Goal: Check status: Check status

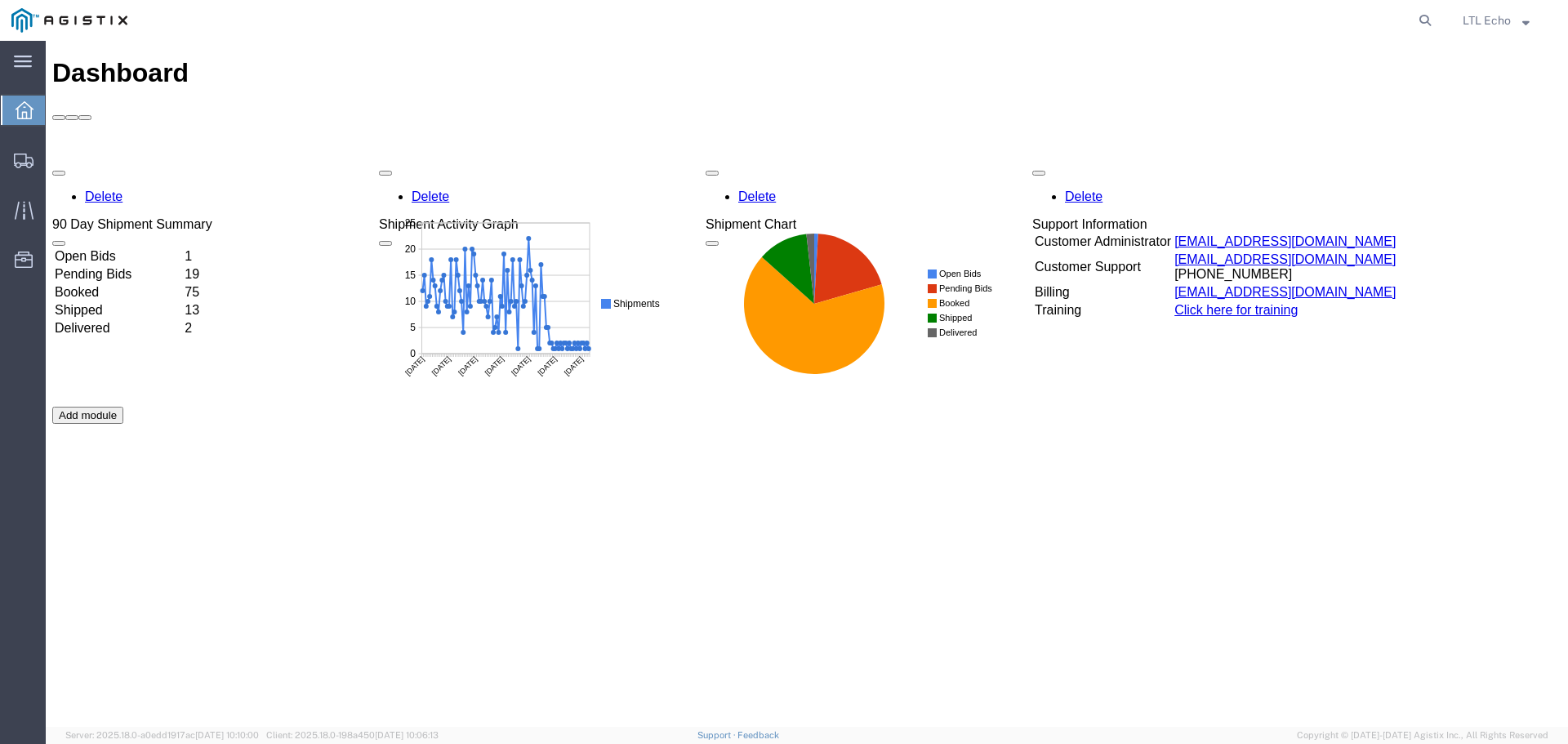
drag, startPoint x: 1415, startPoint y: 22, endPoint x: 1386, endPoint y: 7, distance: 32.6
click at [1415, 22] on icon at bounding box center [1425, 21] width 23 height 23
click at [1166, 14] on input "search" at bounding box center [1165, 21] width 497 height 39
type input "56715141"
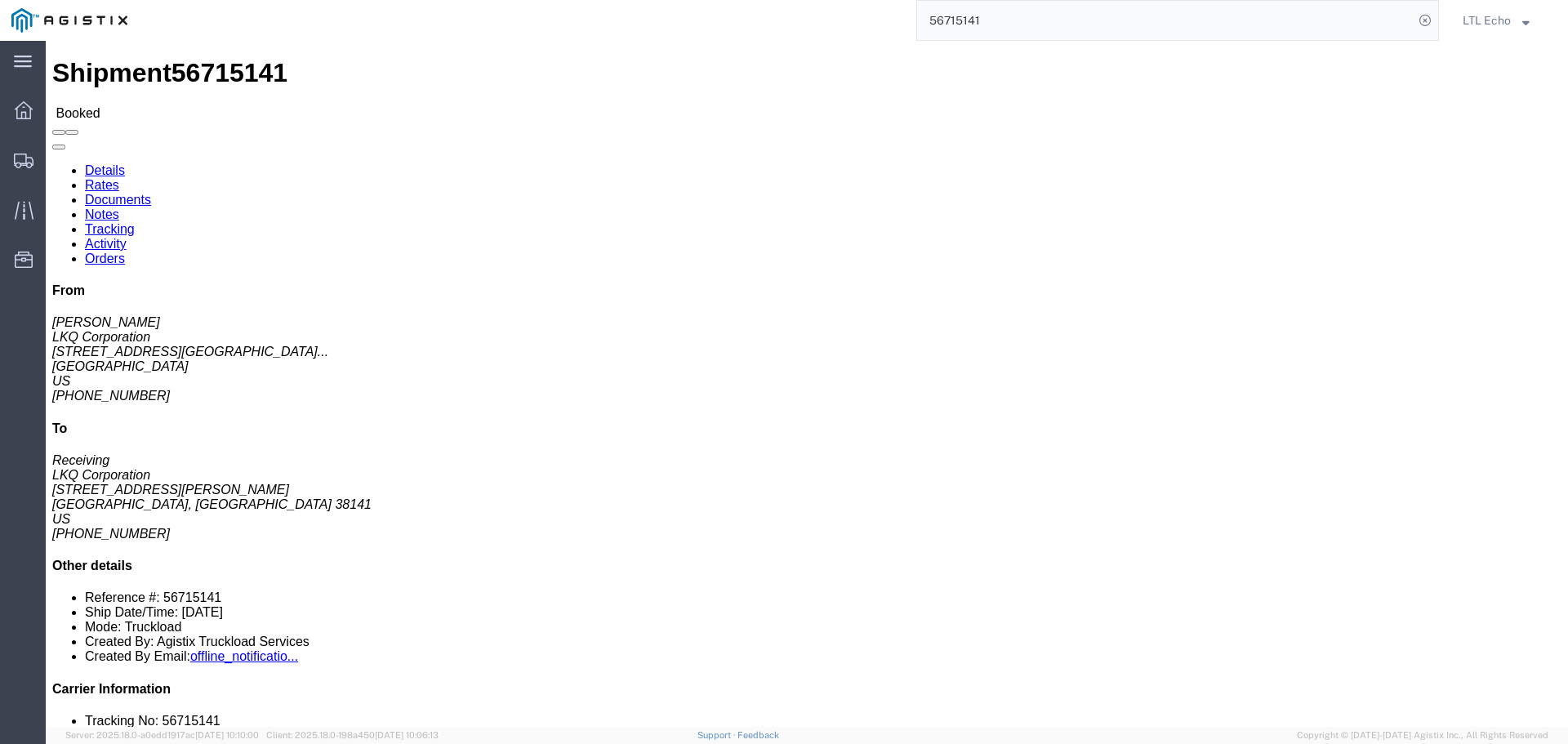
drag, startPoint x: 406, startPoint y: 238, endPoint x: 314, endPoint y: 237, distance: 92.0
click address "LKQ Corporation (Receiving) [STREET_ADDRESS][PERSON_NAME] [PHONE_NUMBER]"
copy address "[PHONE_NUMBER]"
click link "Rates"
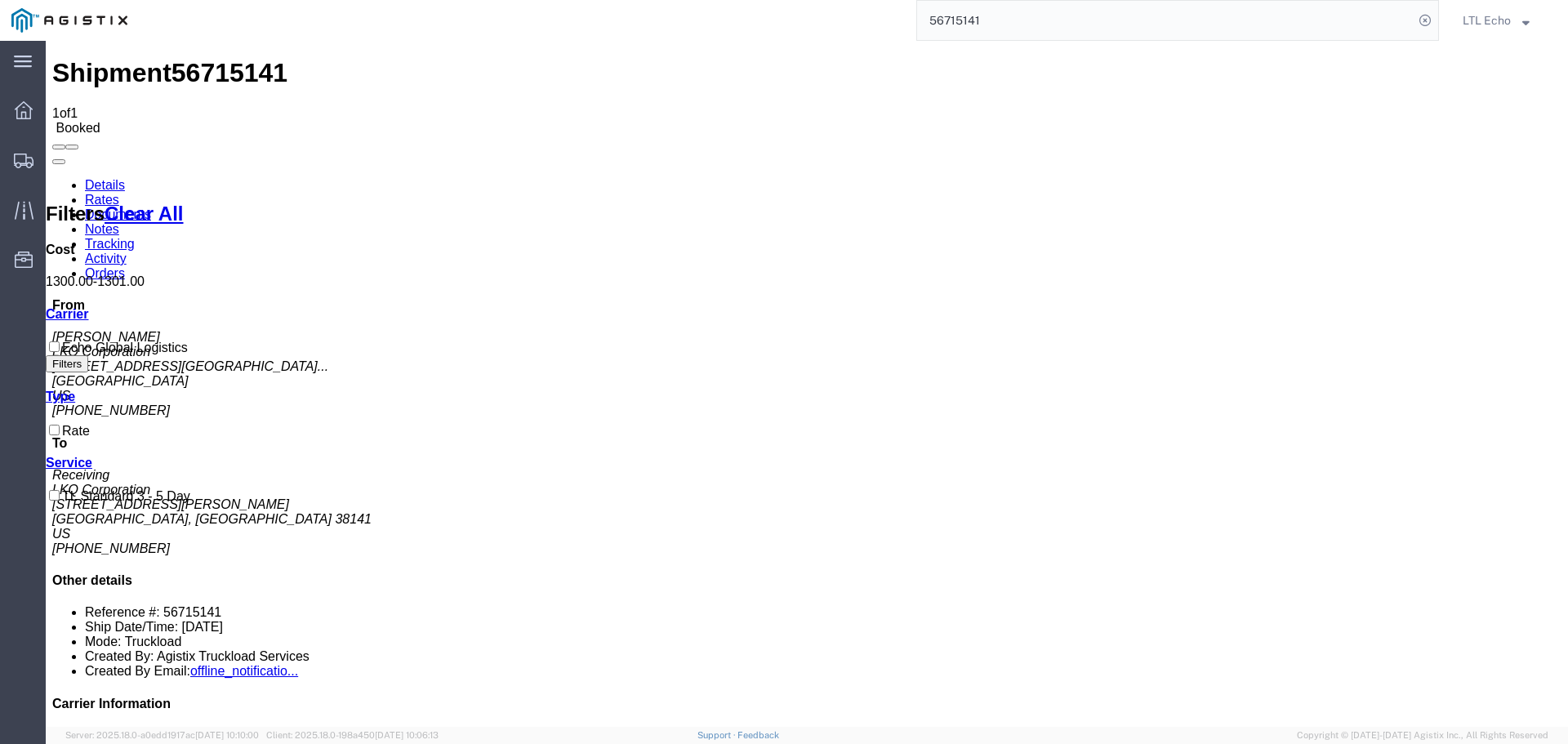
click at [94, 178] on link "Details" at bounding box center [105, 185] width 40 height 14
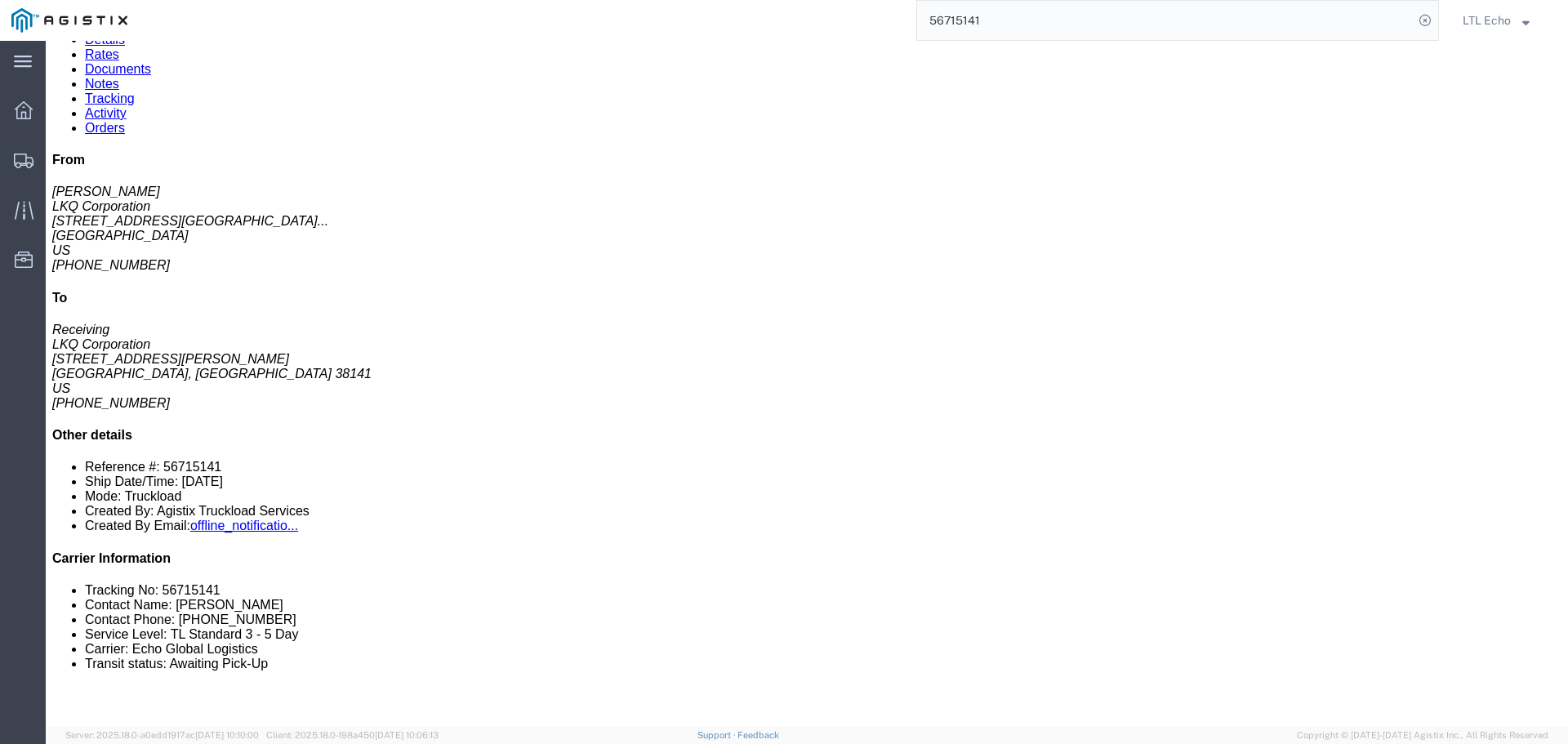
scroll to position [327, 0]
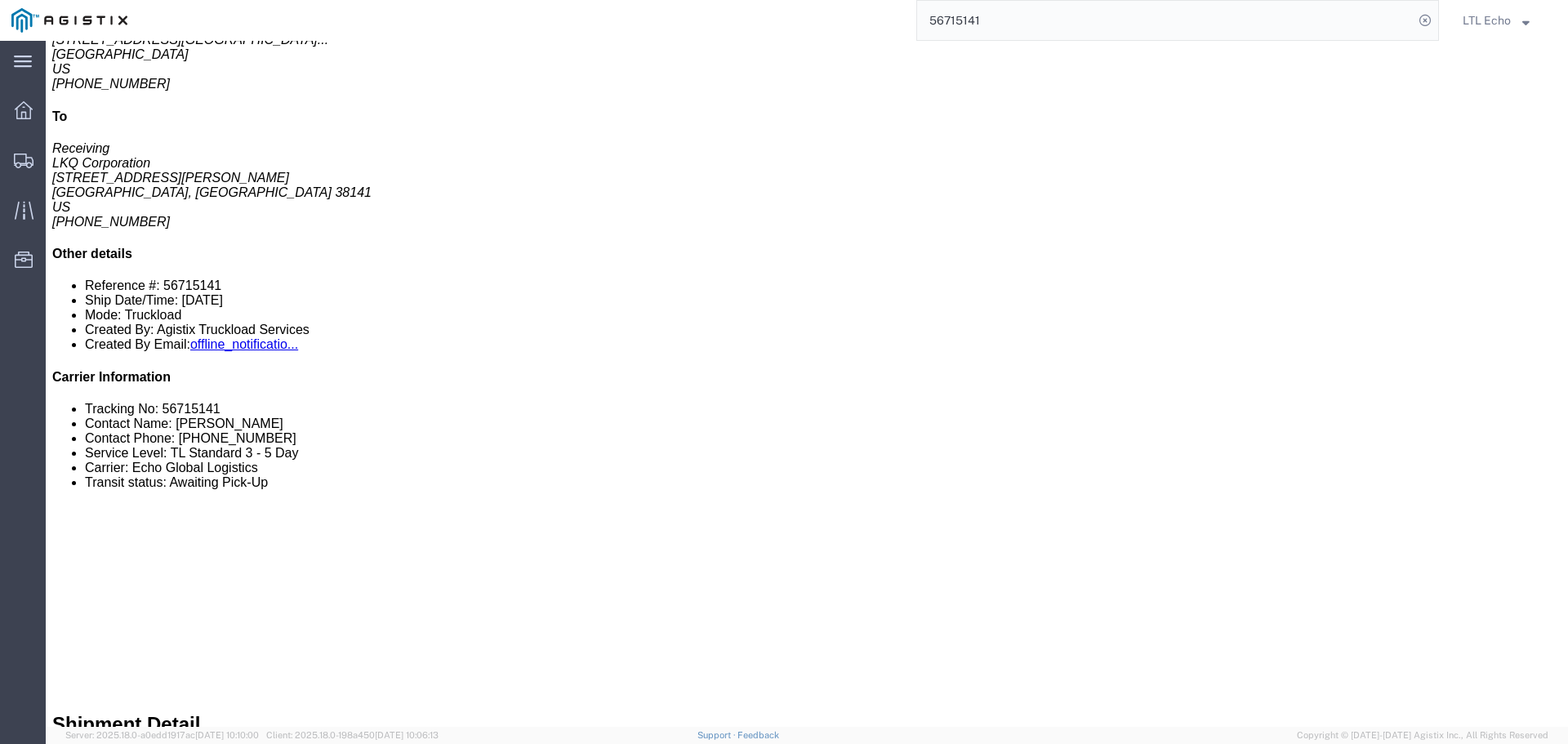
click link "Tracking"
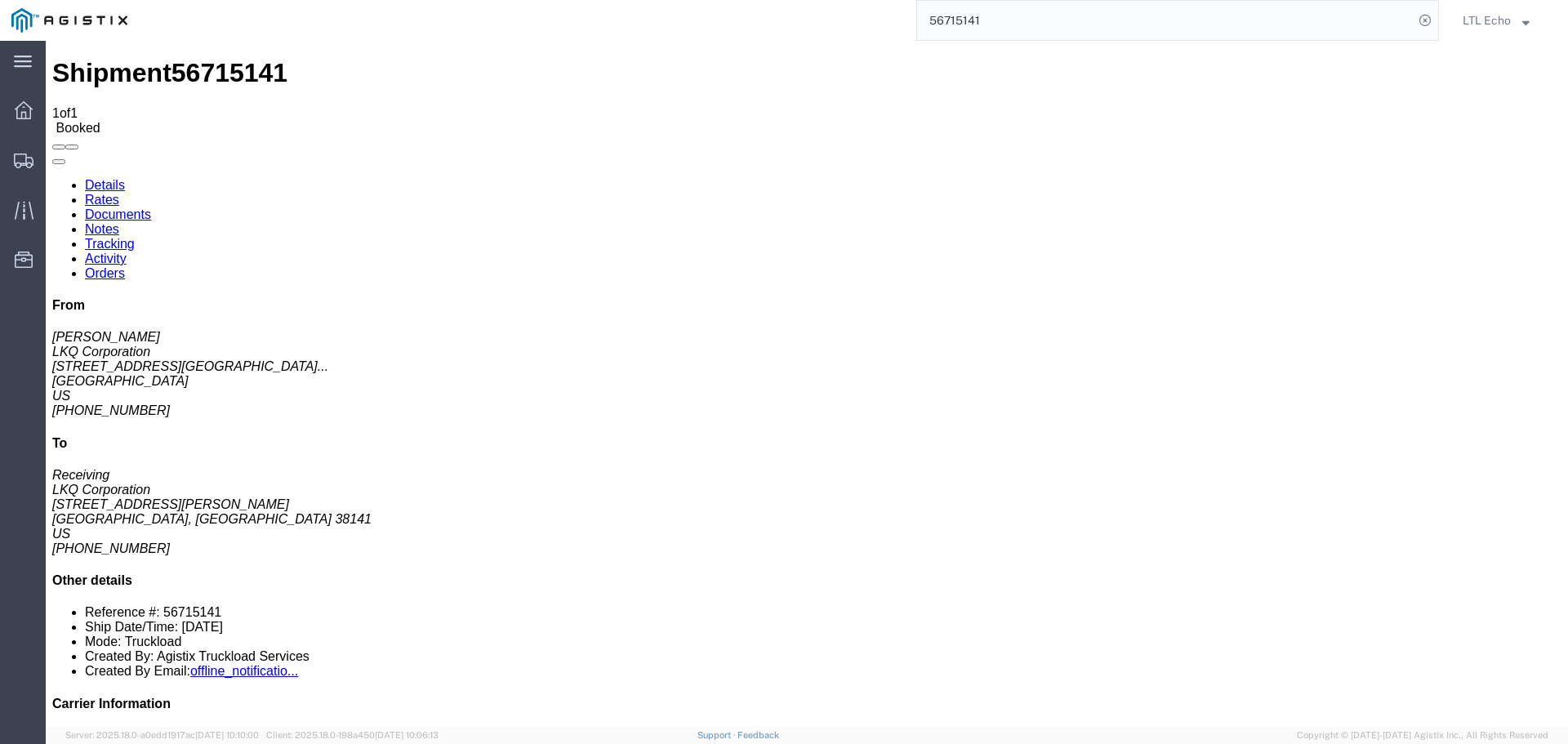
click at [119, 192] on link "Rates" at bounding box center [102, 200] width 34 height 14
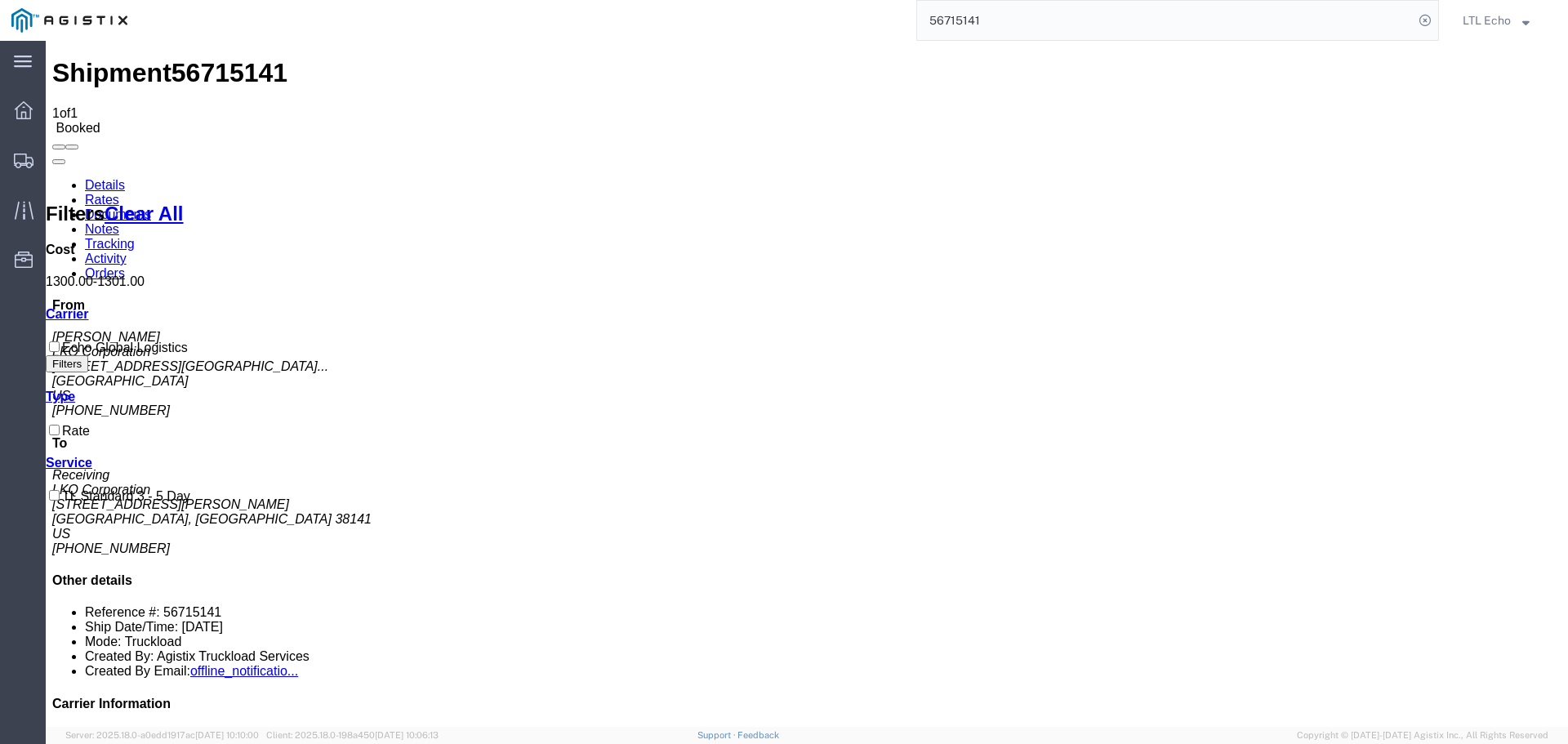
click at [100, 178] on link "Details" at bounding box center [105, 185] width 40 height 14
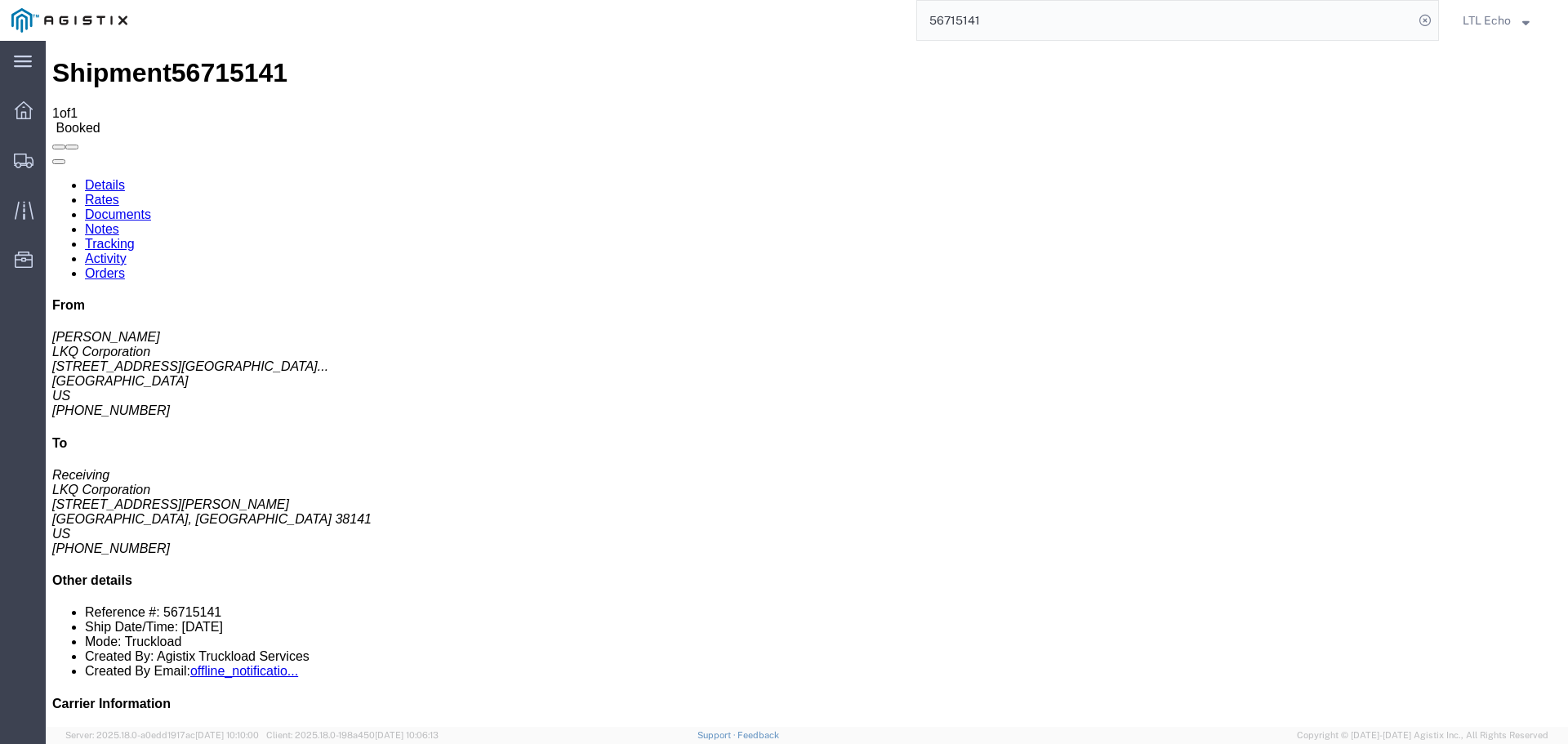
click link "Rates"
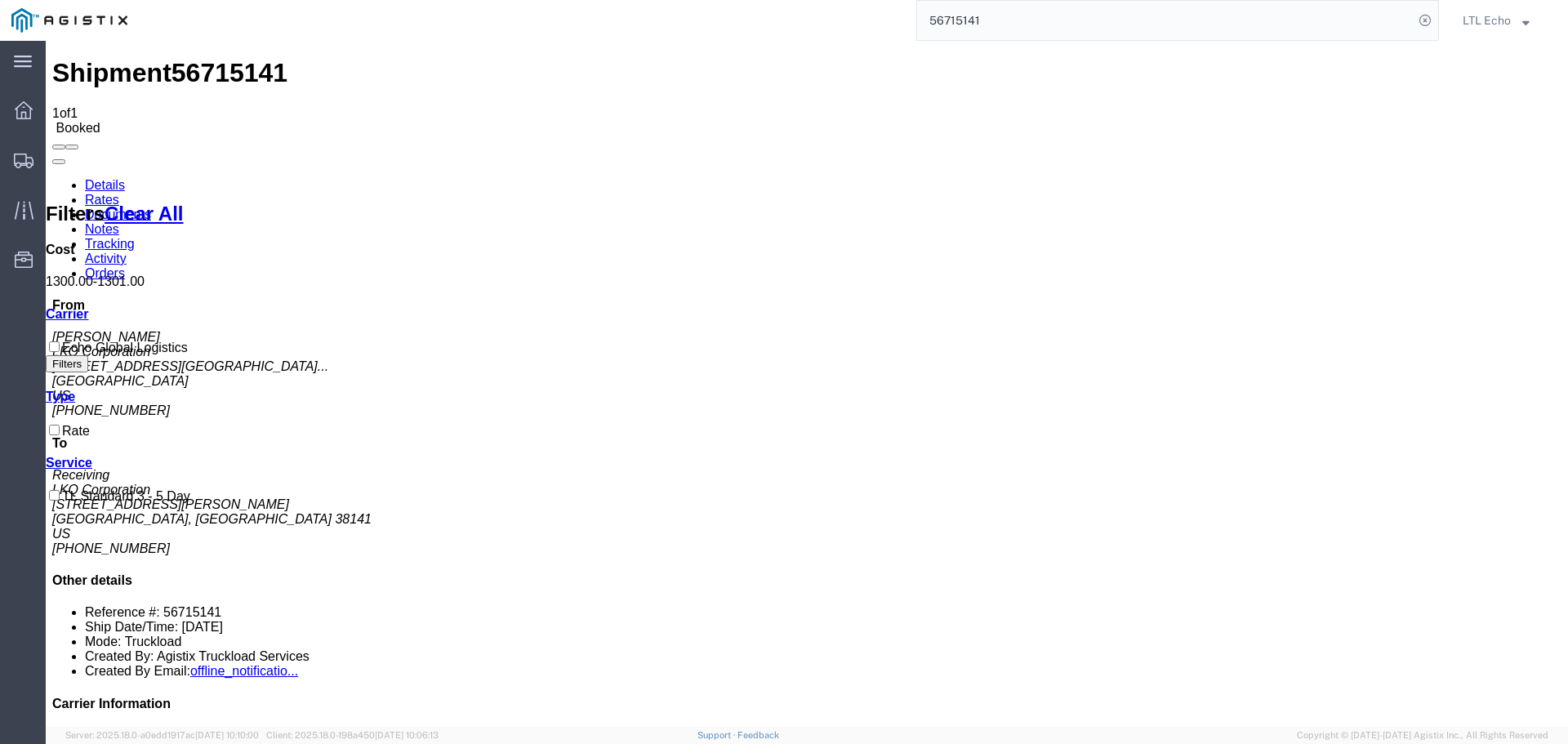
click at [96, 178] on link "Details" at bounding box center [105, 185] width 40 height 14
